Goal: Task Accomplishment & Management: Manage account settings

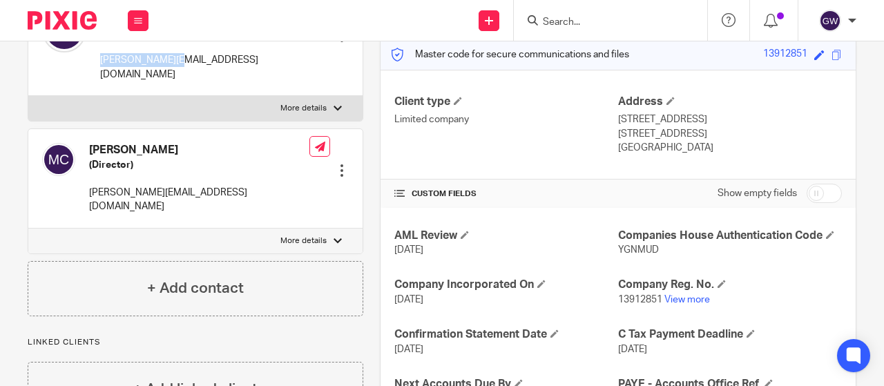
scroll to position [207, 0]
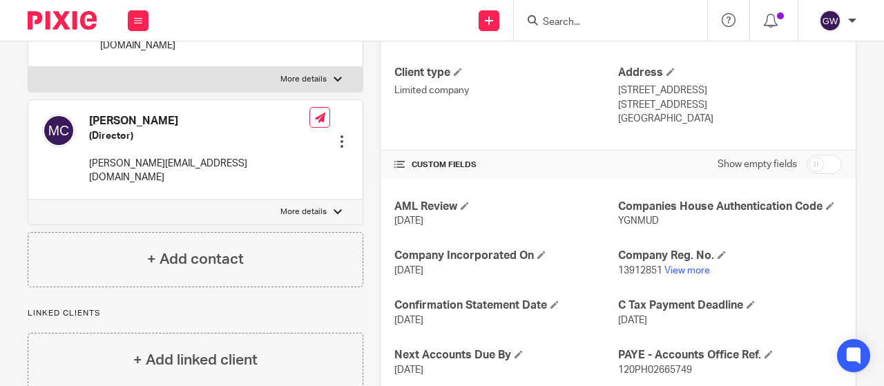
click at [632, 218] on span "YGNMUD" at bounding box center [638, 221] width 41 height 10
copy span "YGNMUD"
click at [560, 26] on input "Search" at bounding box center [604, 23] width 124 height 12
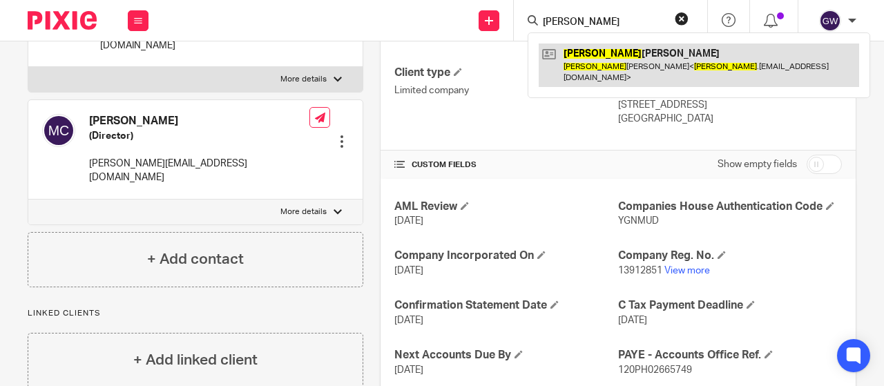
type input "[PERSON_NAME]"
click at [720, 73] on link at bounding box center [699, 65] width 321 height 43
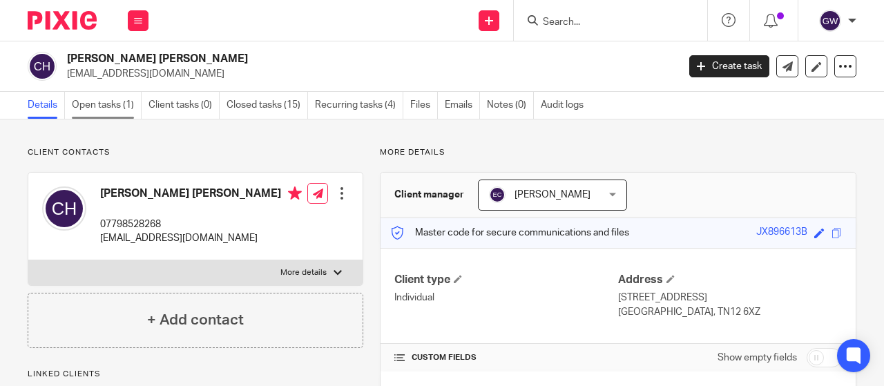
click at [108, 106] on link "Open tasks (1)" at bounding box center [107, 105] width 70 height 27
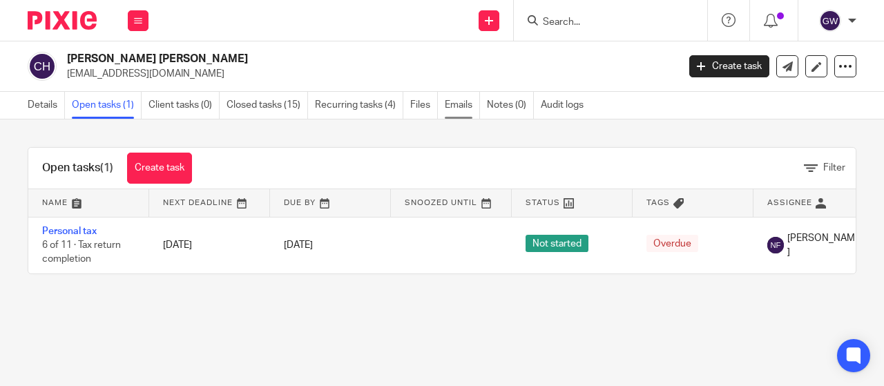
click at [455, 106] on link "Emails" at bounding box center [462, 105] width 35 height 27
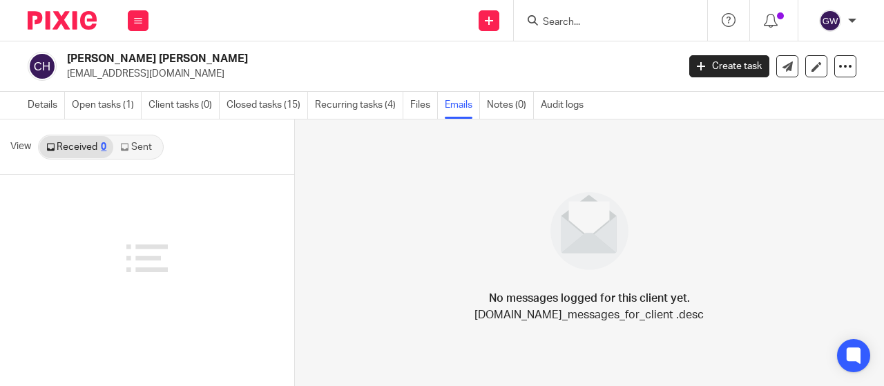
click at [123, 144] on icon at bounding box center [124, 147] width 8 height 8
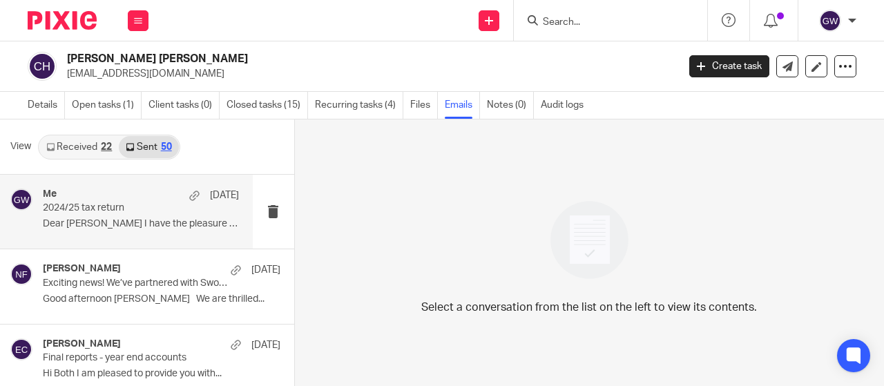
click at [124, 207] on p "2024/25 tax return" at bounding box center [121, 208] width 157 height 12
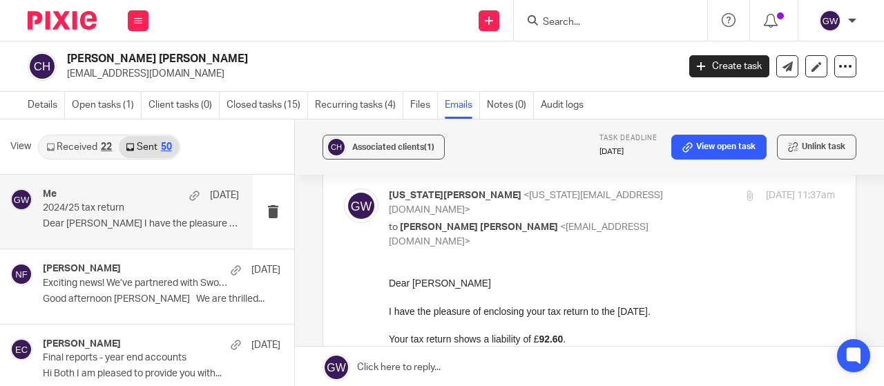
scroll to position [138, 0]
